Goal: Register for event/course

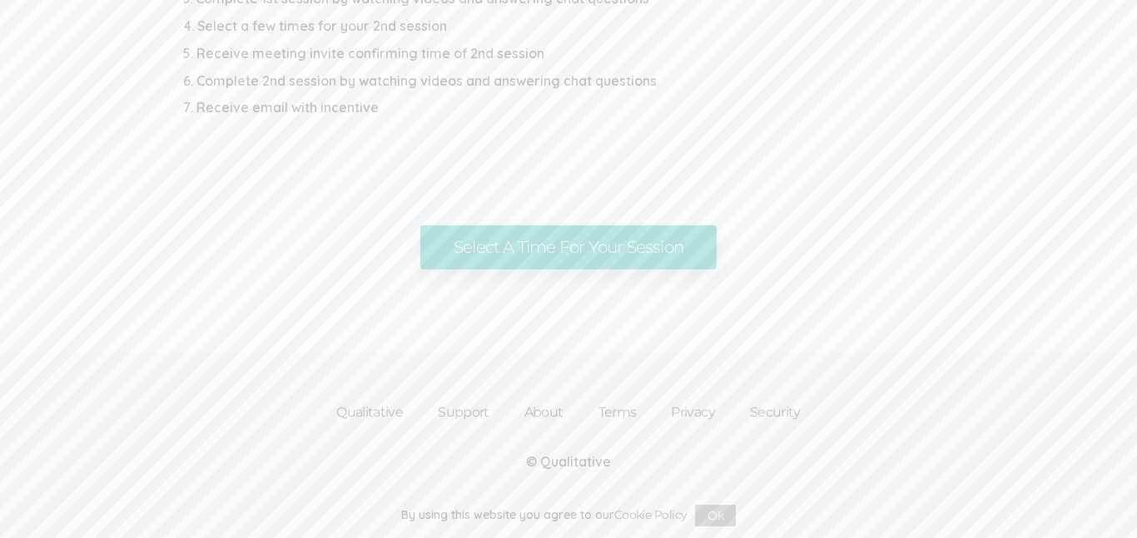
scroll to position [1060, 0]
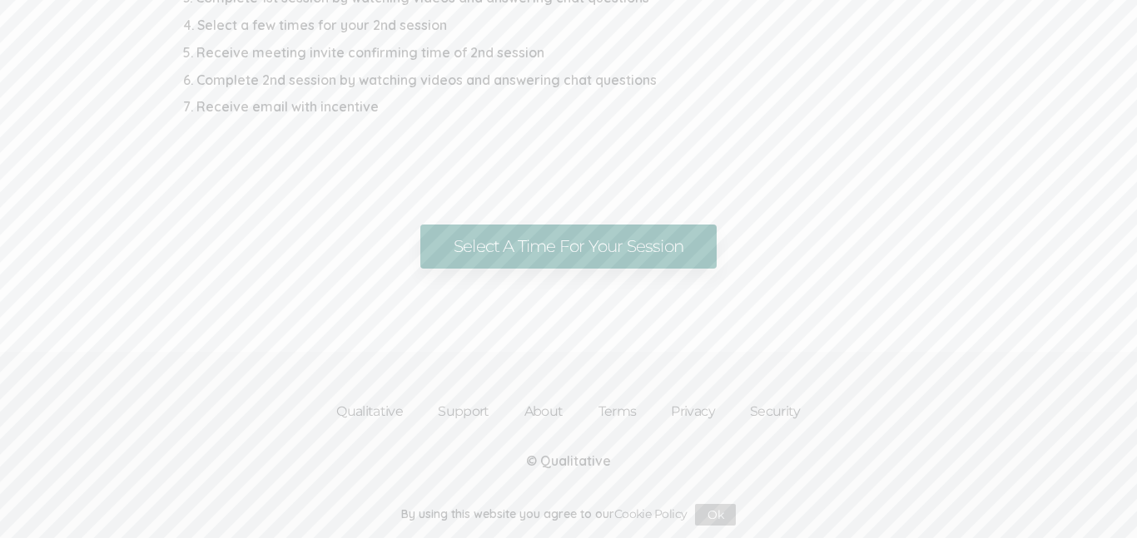
click at [691, 264] on link "Select A Time For Your Session" at bounding box center [568, 247] width 296 height 44
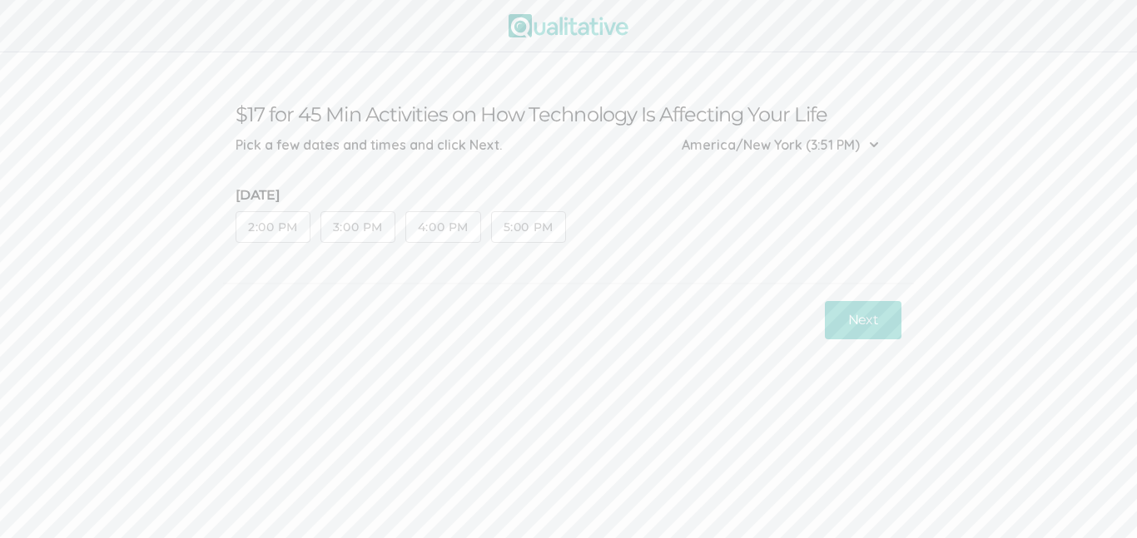
click at [554, 225] on button "5:00 PM" at bounding box center [528, 227] width 75 height 32
click at [870, 318] on button "Next" at bounding box center [863, 320] width 77 height 39
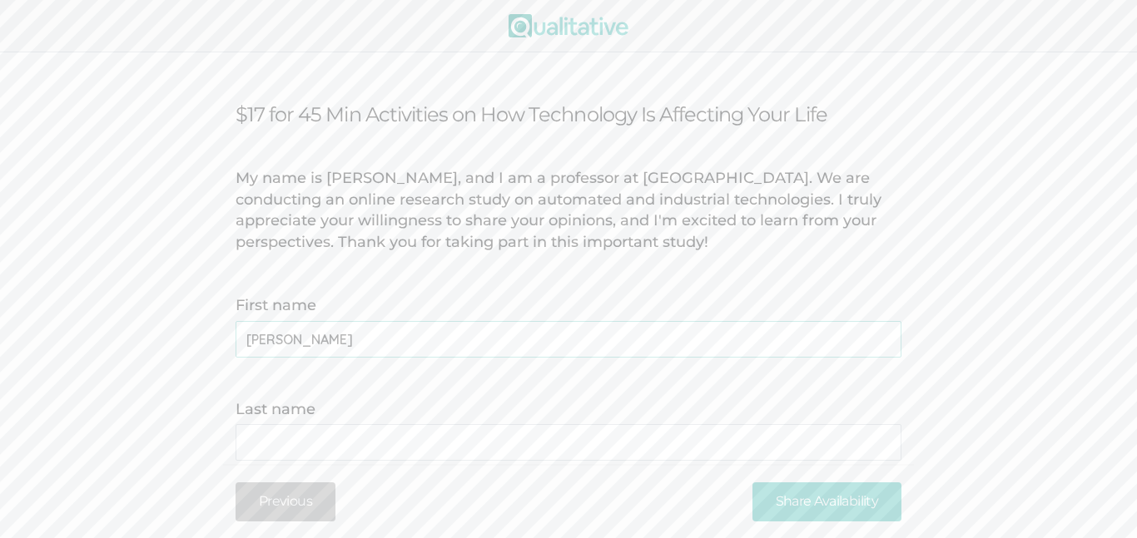
type name "[PERSON_NAME]"
click at [581, 446] on name "Last name" at bounding box center [568, 442] width 666 height 37
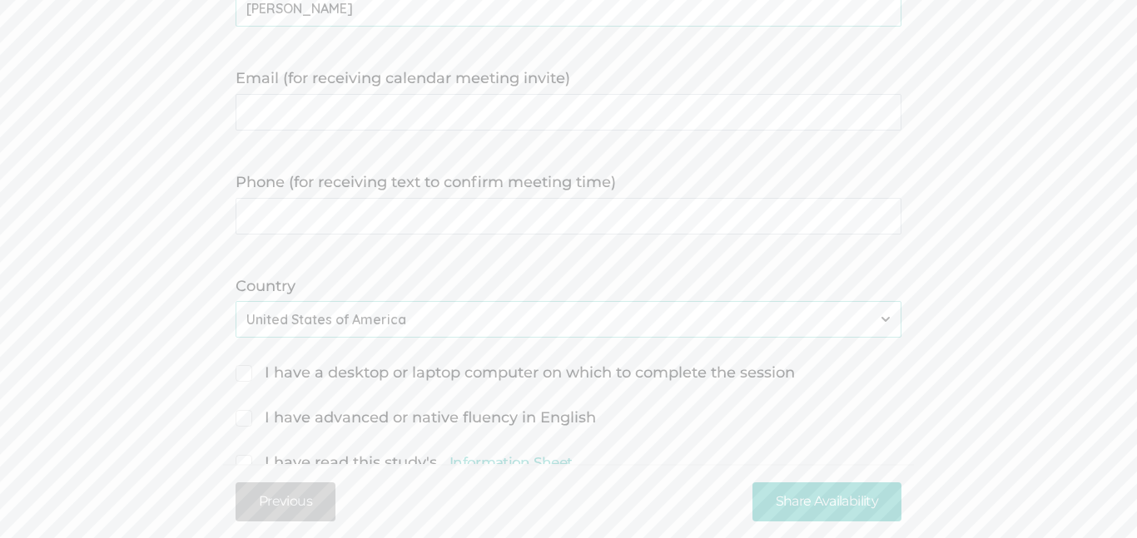
scroll to position [438, 0]
type name "[PERSON_NAME]"
click at [800, 102] on invite\) "Email (for receiving calendar meeting invite)" at bounding box center [568, 109] width 666 height 37
type invite\) "[EMAIL_ADDRESS][DOMAIN_NAME]"
type time\) "2038002626"
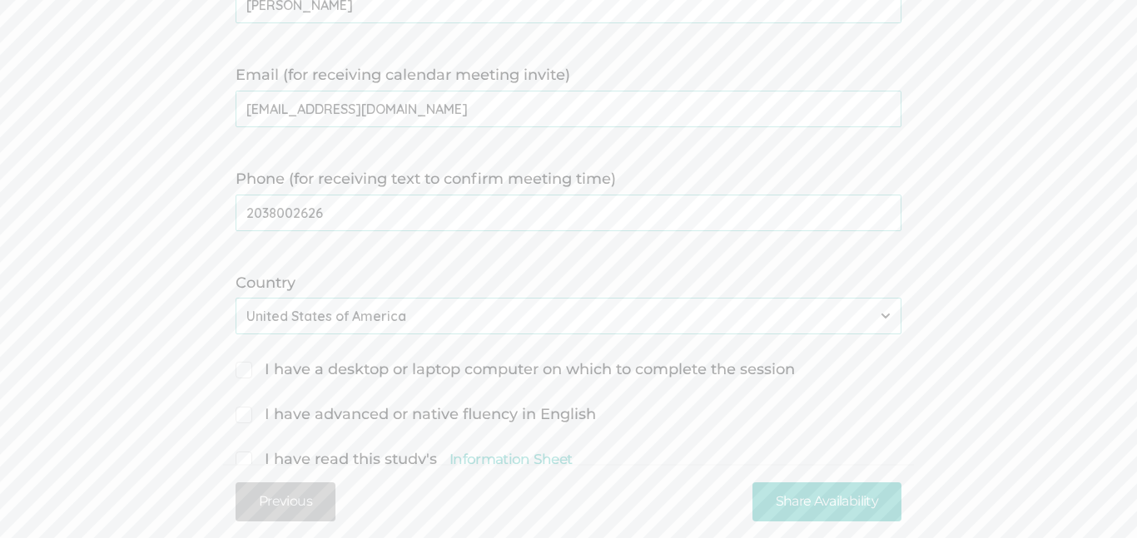
click at [368, 372] on span "I have a desktop or laptop computer on which to complete the session" at bounding box center [514, 370] width 559 height 22
click at [246, 372] on input "I have a desktop or laptop computer on which to complete the session" at bounding box center [240, 368] width 11 height 11
checkbox input "true"
click at [409, 421] on span "I have advanced or native fluency in English" at bounding box center [415, 415] width 360 height 22
click at [246, 419] on input "I have advanced or native fluency in English" at bounding box center [240, 413] width 11 height 11
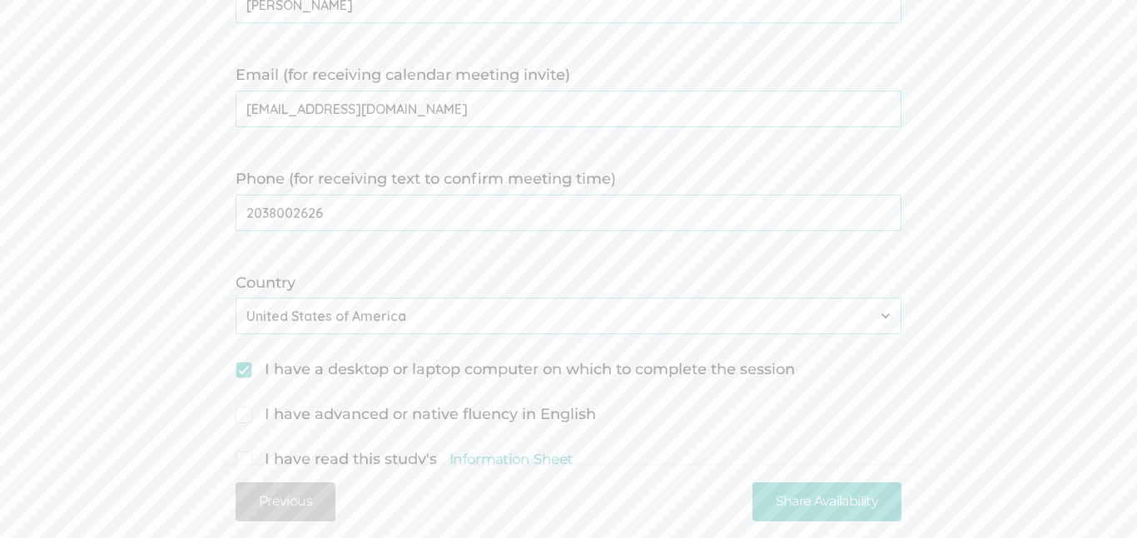
checkbox input "true"
click at [355, 460] on span "I have read this study's Information Sheet" at bounding box center [403, 460] width 336 height 22
click at [246, 460] on input "I have read this study's Information Sheet" at bounding box center [240, 458] width 11 height 11
checkbox input "true"
click at [537, 458] on link "Information Sheet" at bounding box center [510, 459] width 122 height 20
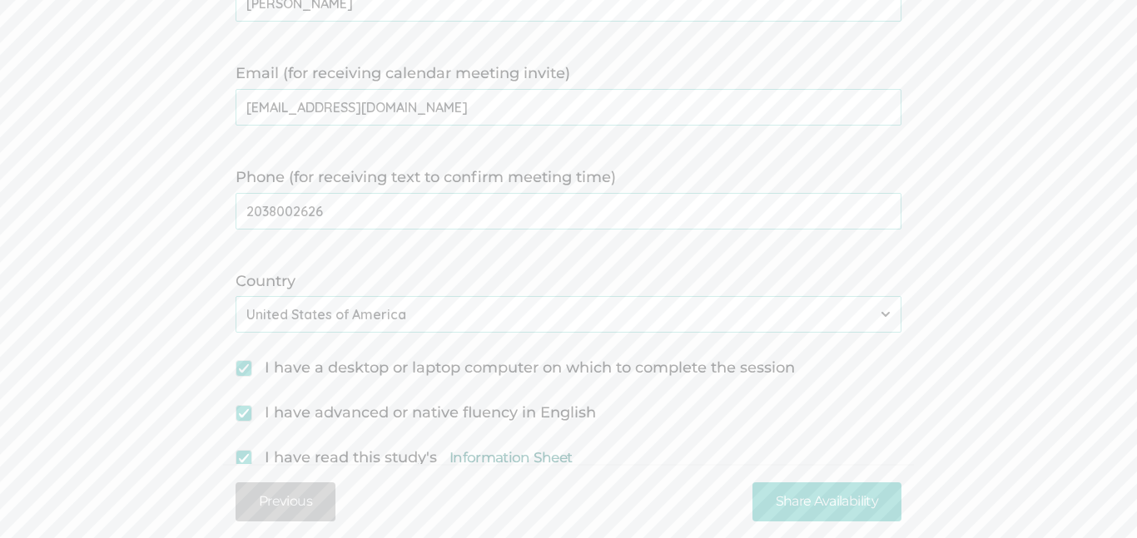
scroll to position [552, 0]
